Goal: Information Seeking & Learning: Stay updated

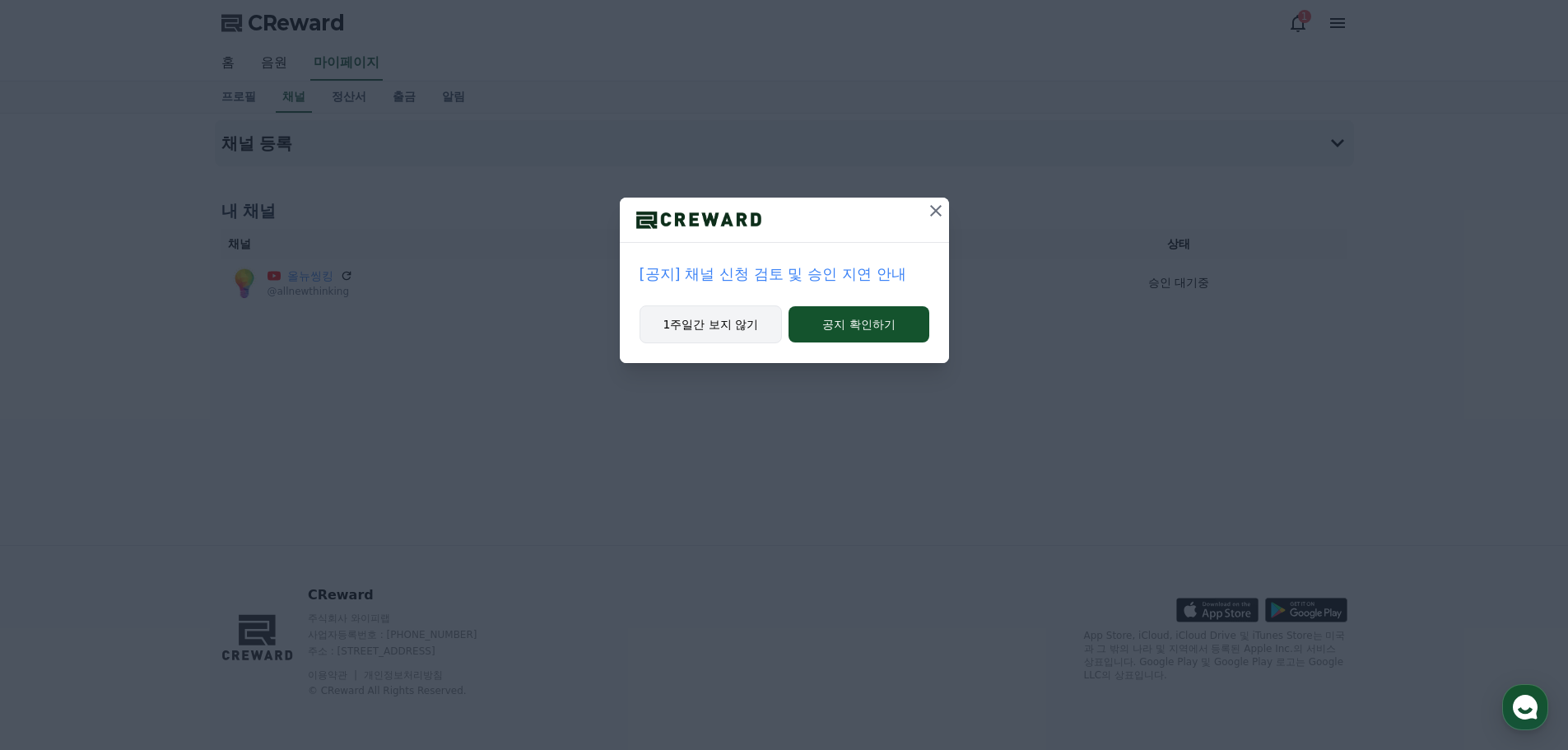
click at [735, 327] on button "1주일간 보지 않기" at bounding box center [711, 324] width 143 height 38
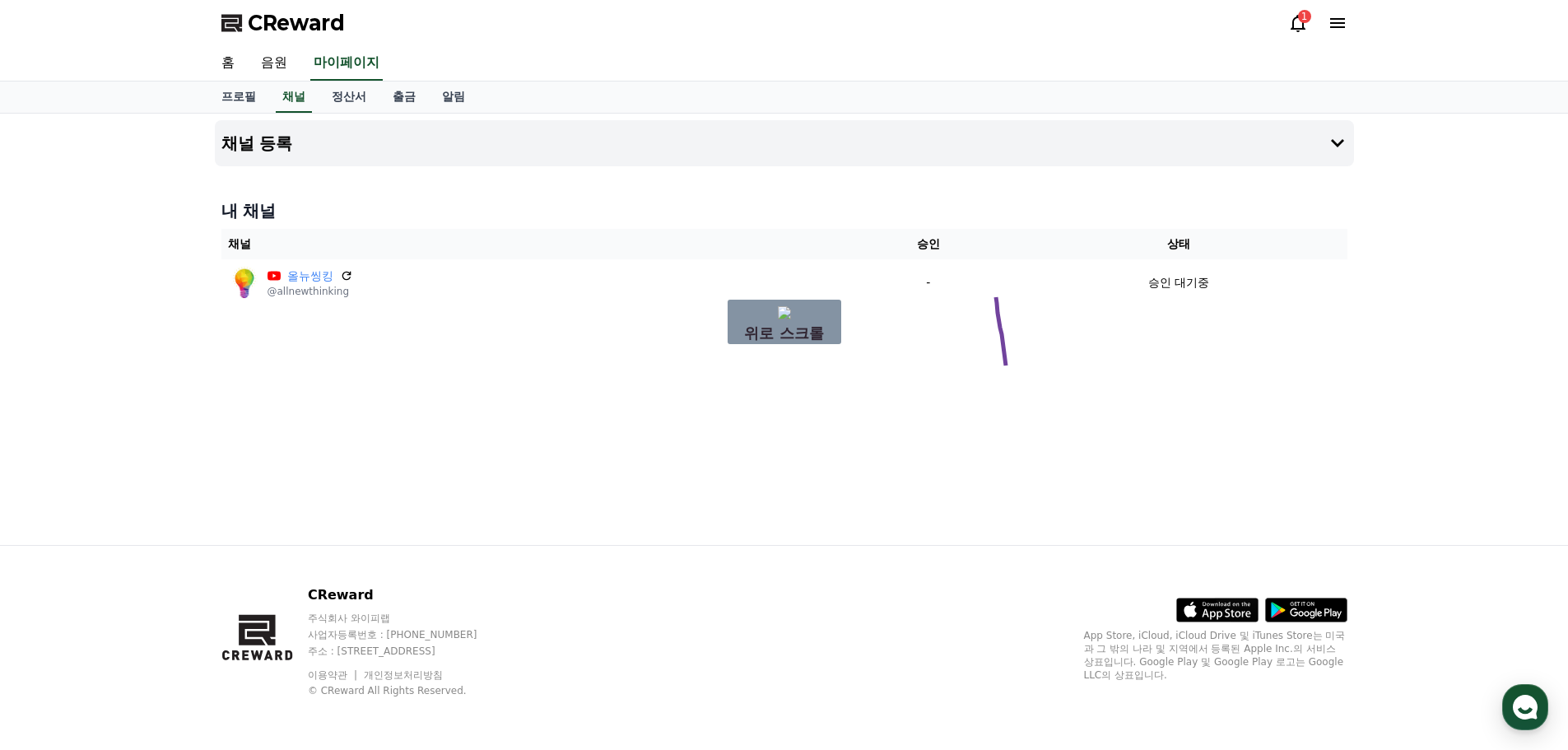
drag, startPoint x: 1012, startPoint y: 392, endPoint x: 1003, endPoint y: 379, distance: 15.8
click at [1301, 24] on icon at bounding box center [1298, 23] width 20 height 20
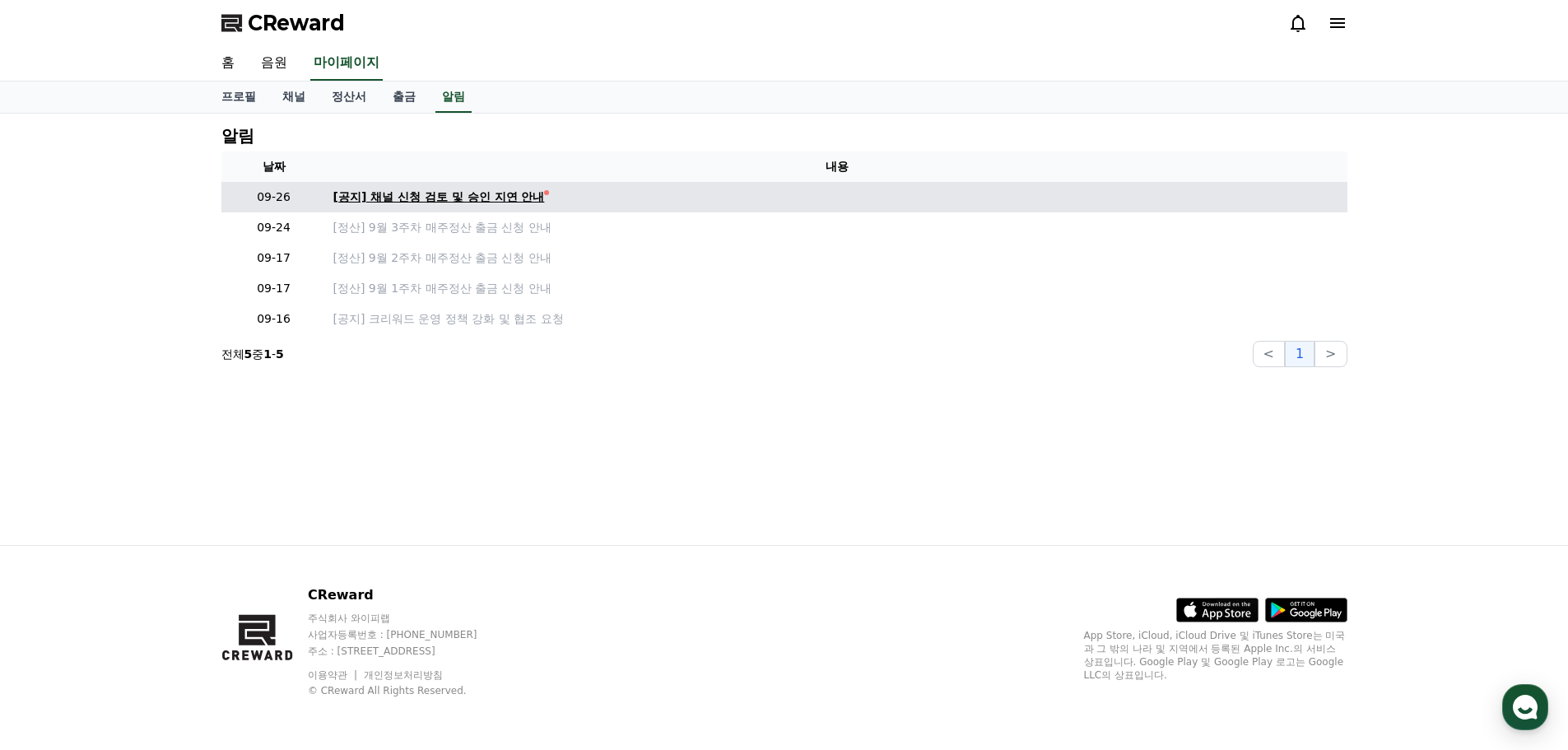
click at [432, 194] on div "[공지] 채널 신청 검토 및 승인 지연 안내" at bounding box center [439, 197] width 212 height 18
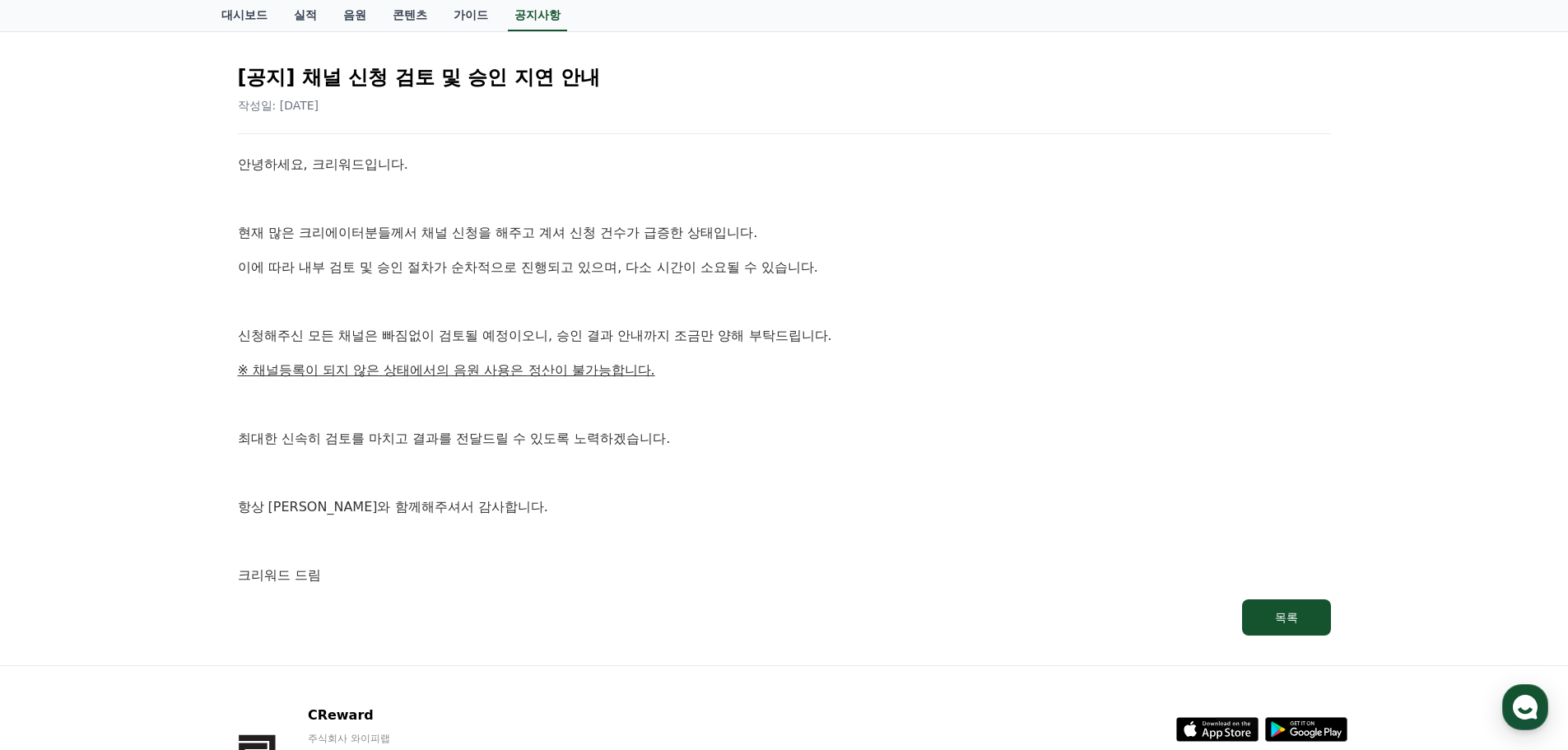
scroll to position [82, 0]
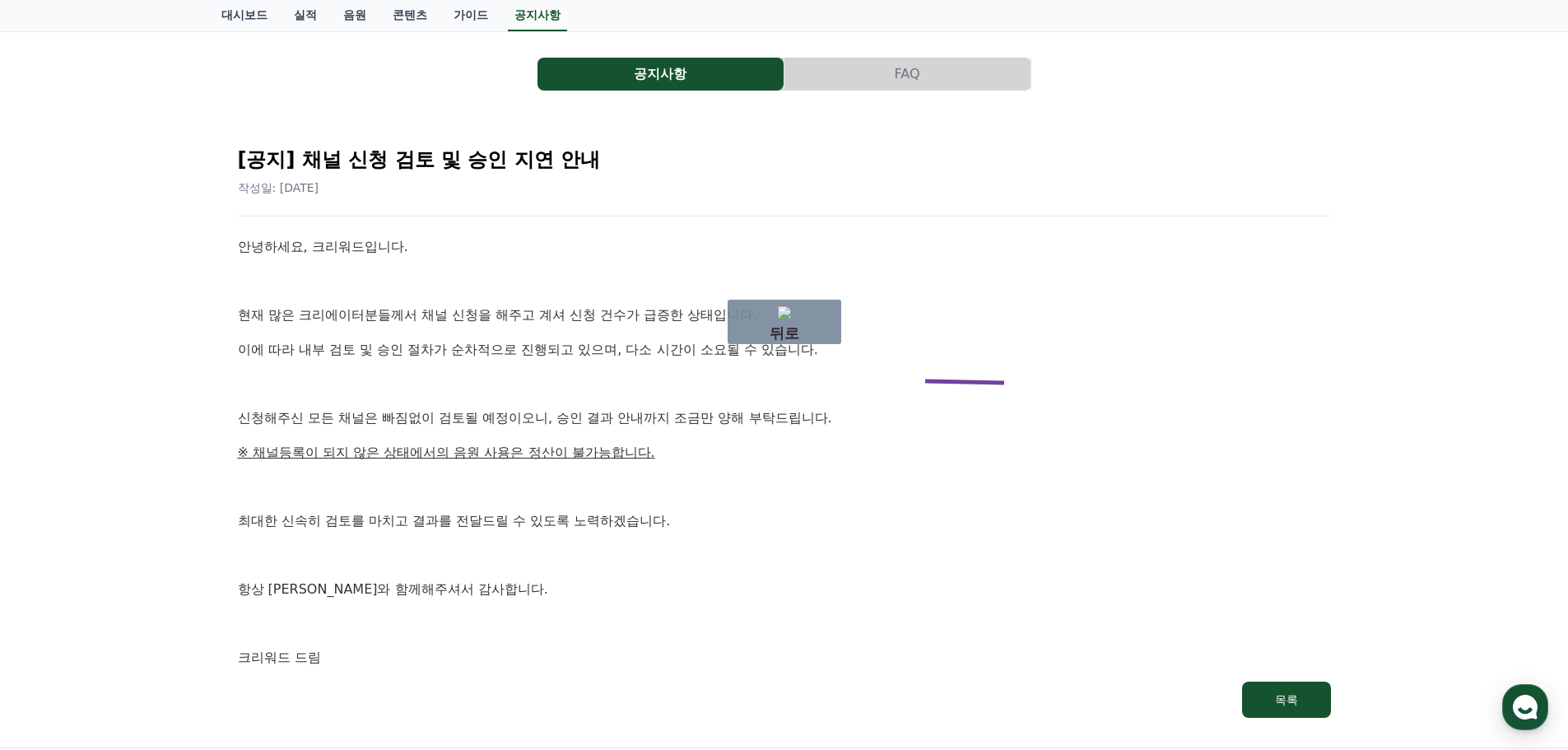
drag, startPoint x: 1027, startPoint y: 385, endPoint x: 820, endPoint y: 381, distance: 207.0
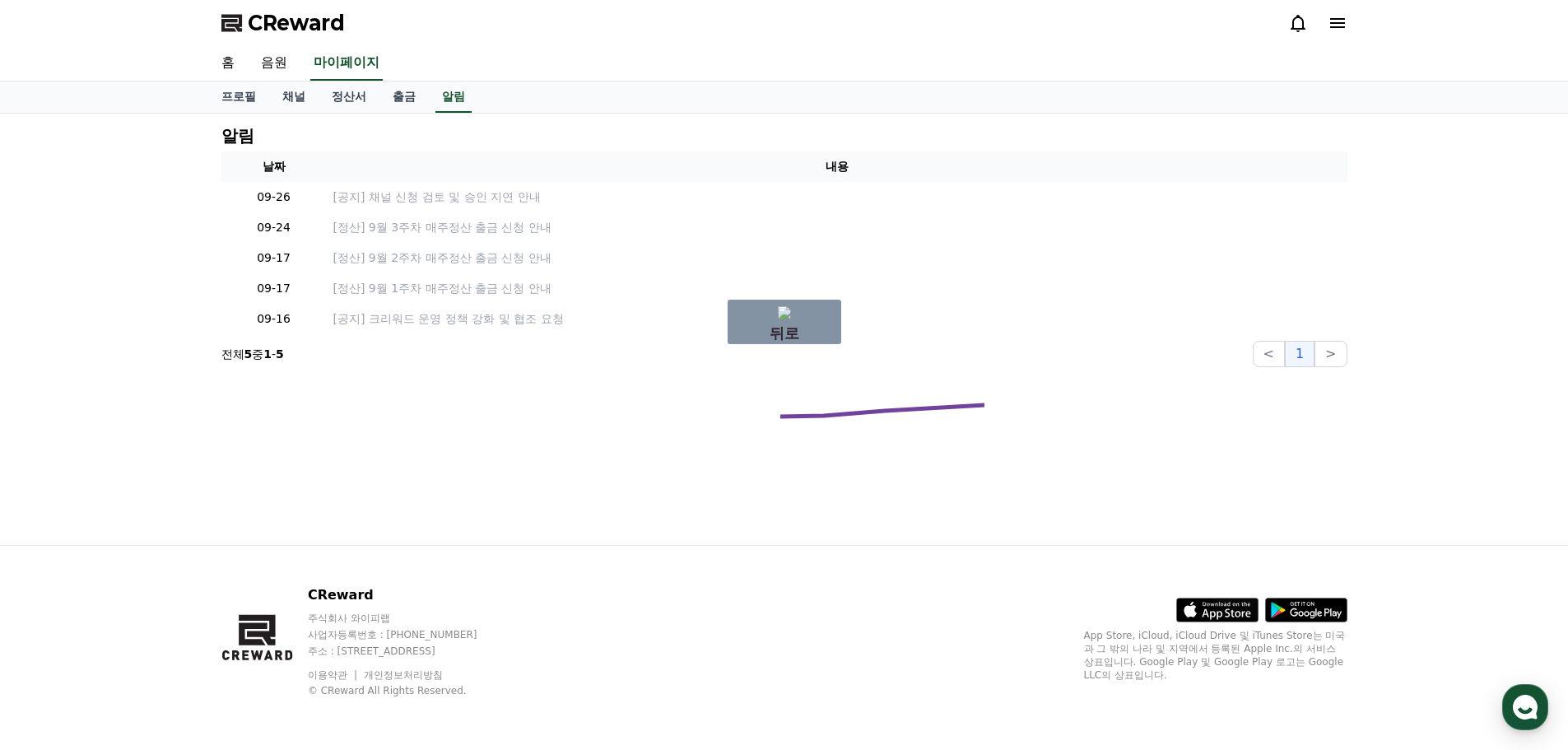
drag, startPoint x: 996, startPoint y: 406, endPoint x: 704, endPoint y: 431, distance: 293.1
